Goal: Find specific page/section: Find specific page/section

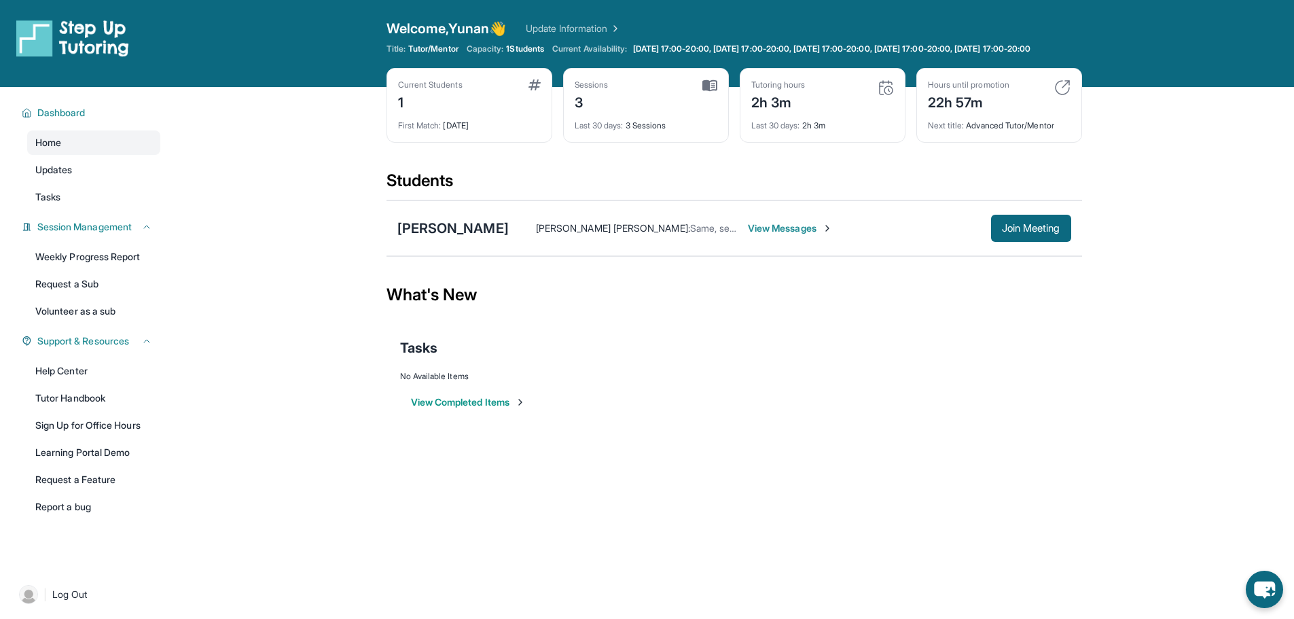
click at [816, 131] on div "Last 30 days : 2h 3m" at bounding box center [822, 121] width 143 height 19
click at [748, 235] on span "View Messages" at bounding box center [790, 228] width 85 height 14
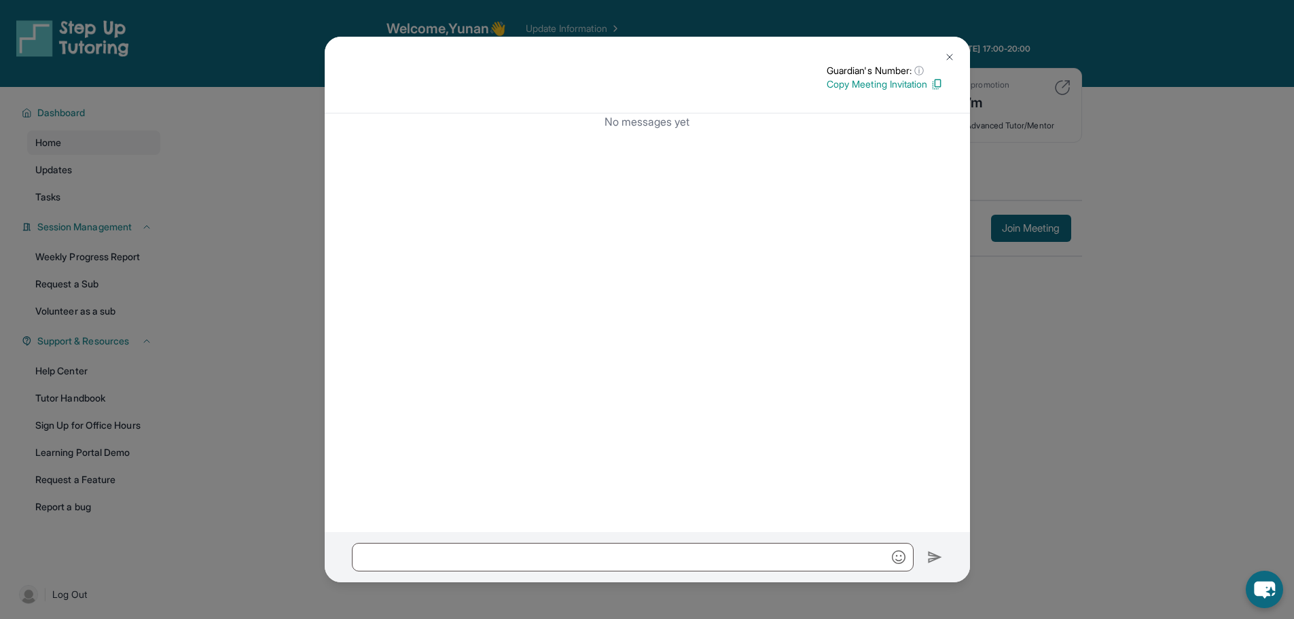
click at [957, 60] on button at bounding box center [949, 56] width 27 height 27
